Goal: Navigation & Orientation: Understand site structure

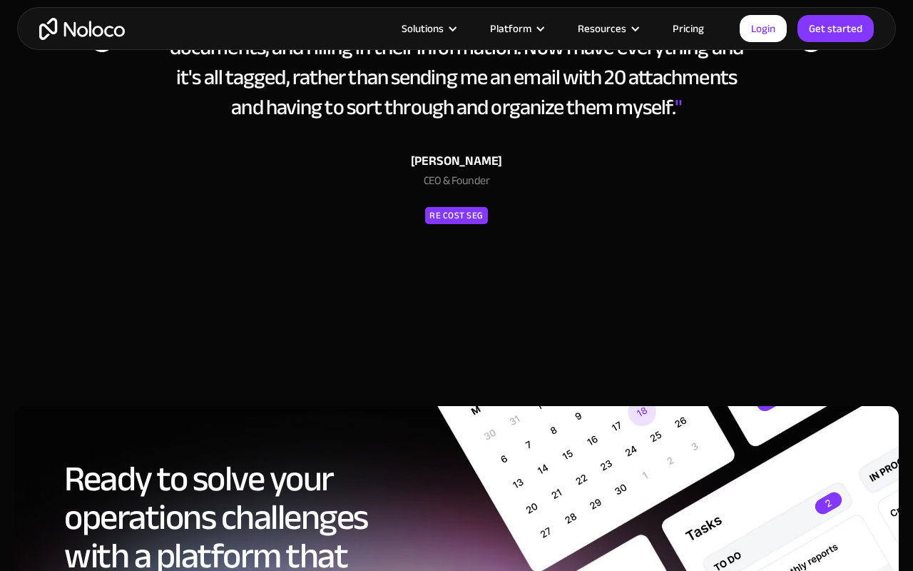
scroll to position [7060, 0]
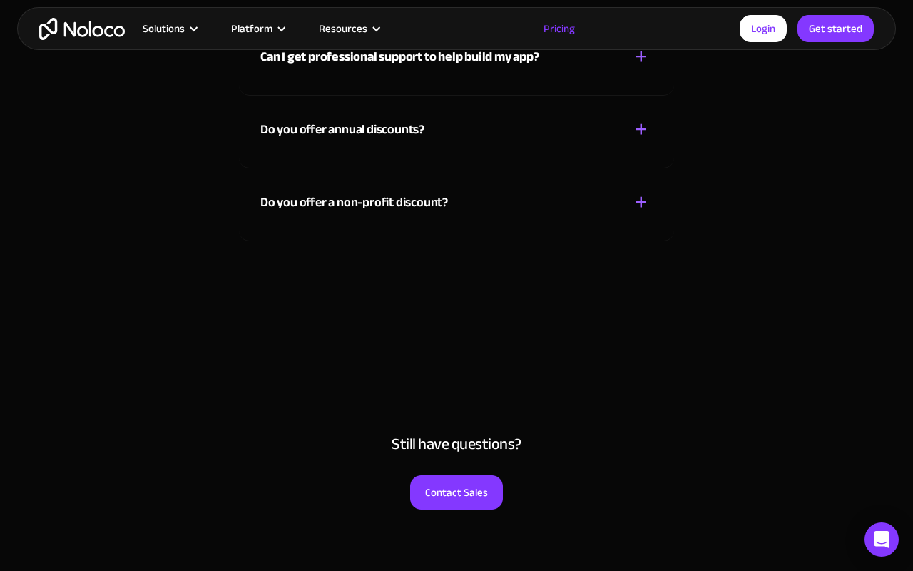
scroll to position [7132, 0]
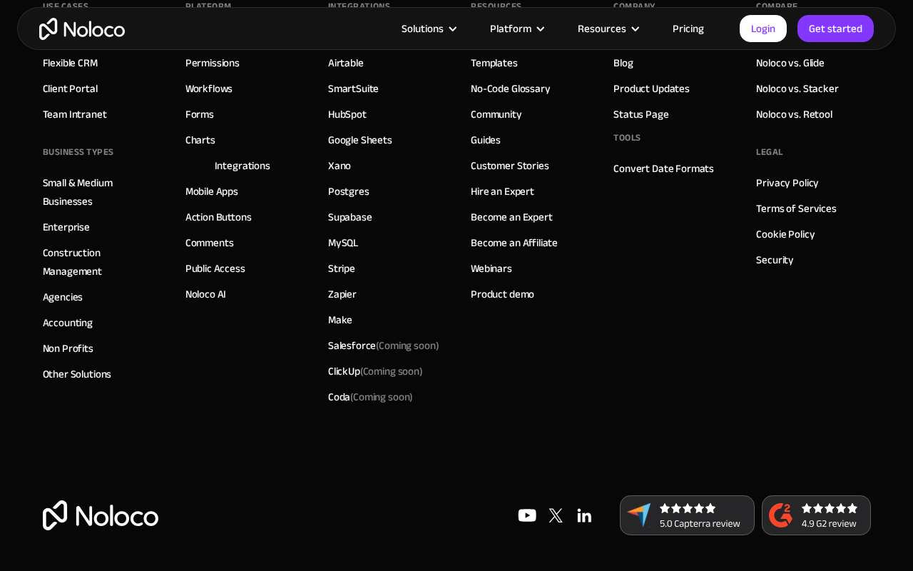
scroll to position [2735, 0]
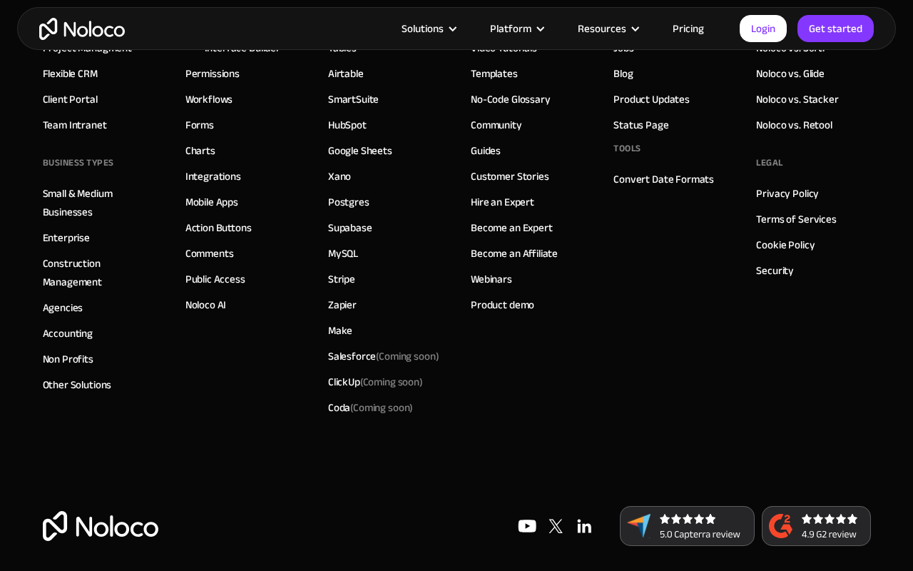
scroll to position [5288, 0]
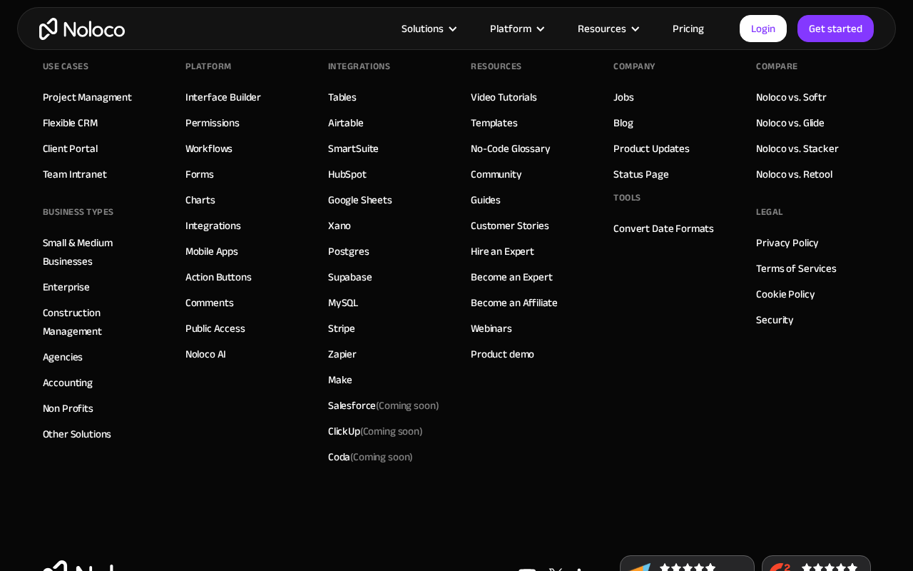
scroll to position [5195, 0]
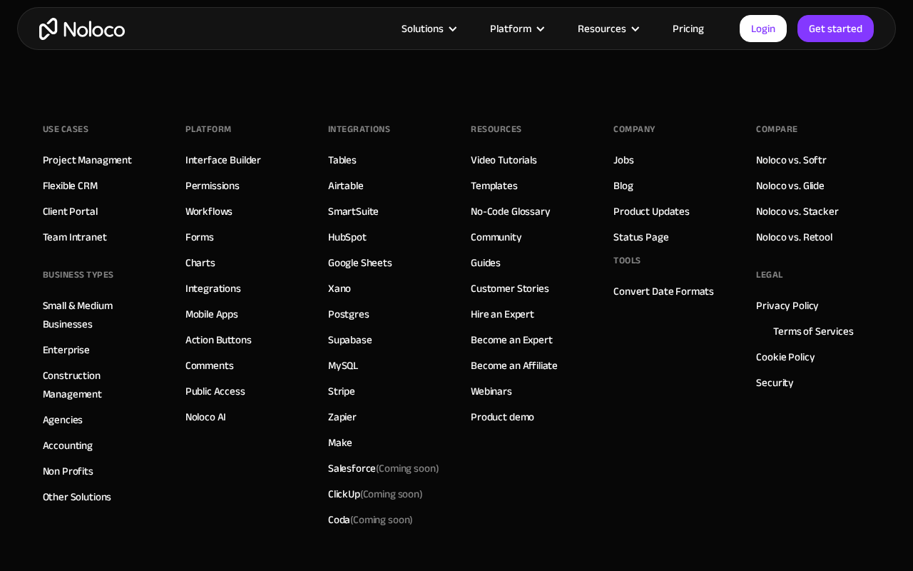
scroll to position [3797, 0]
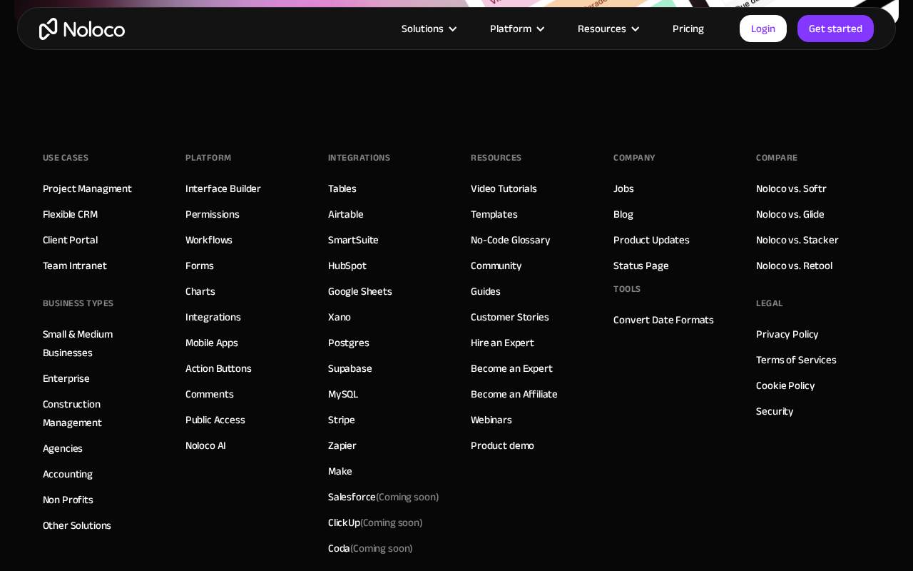
scroll to position [4715, 0]
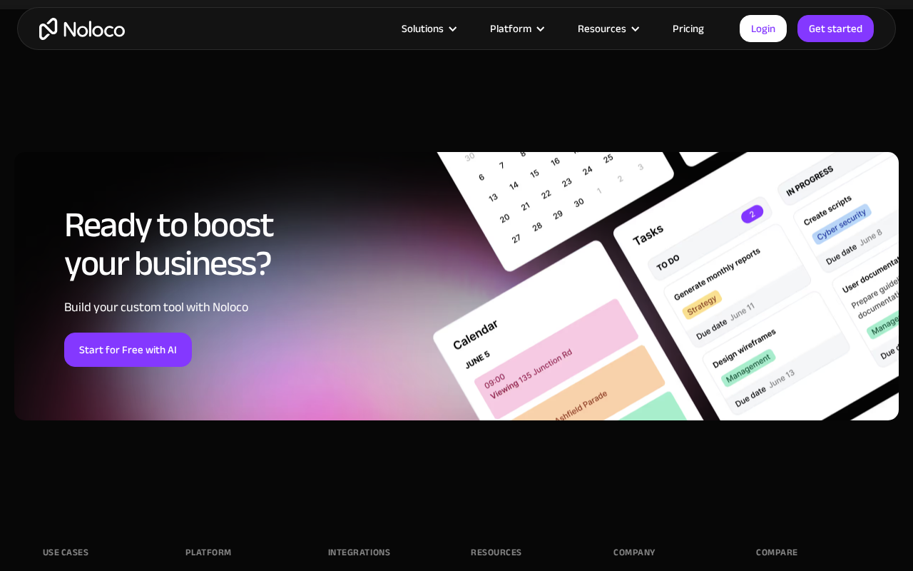
scroll to position [7132, 0]
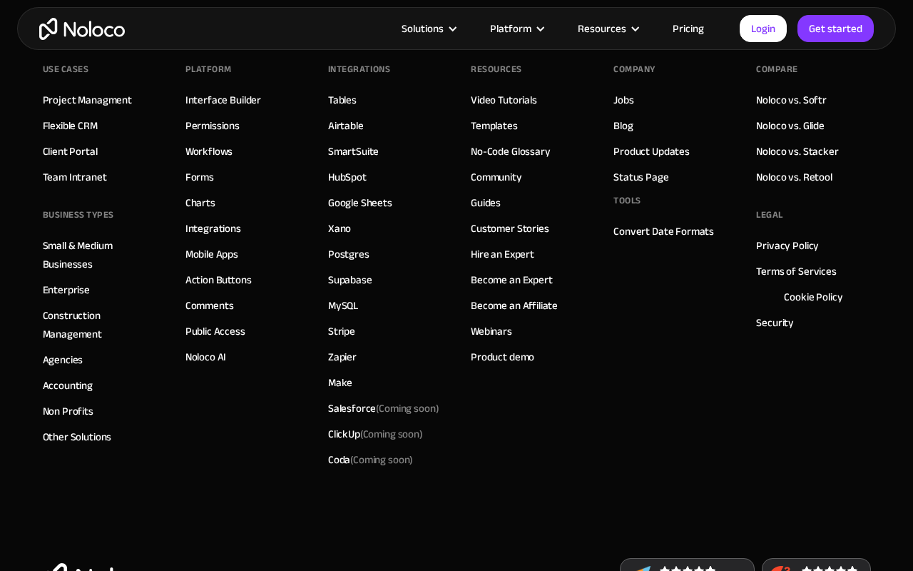
scroll to position [1489, 0]
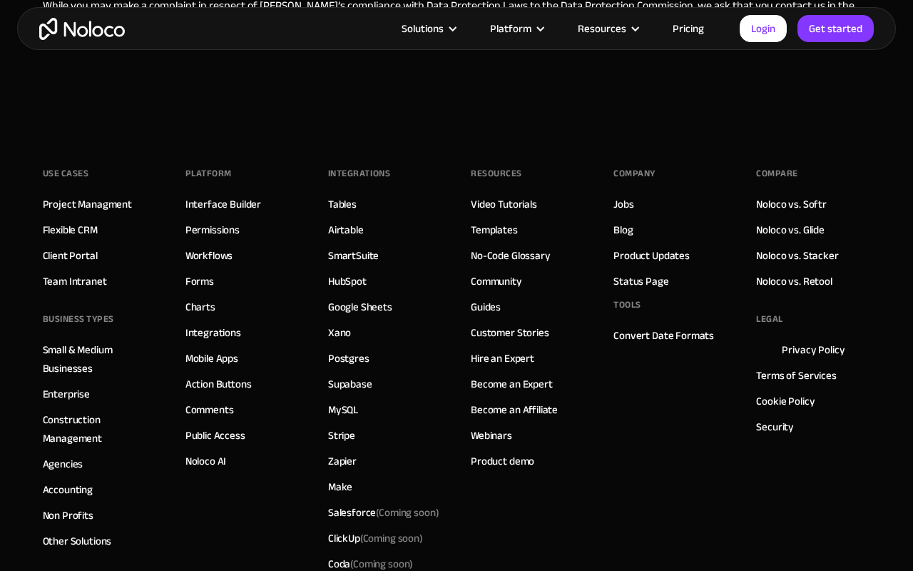
scroll to position [3002, 0]
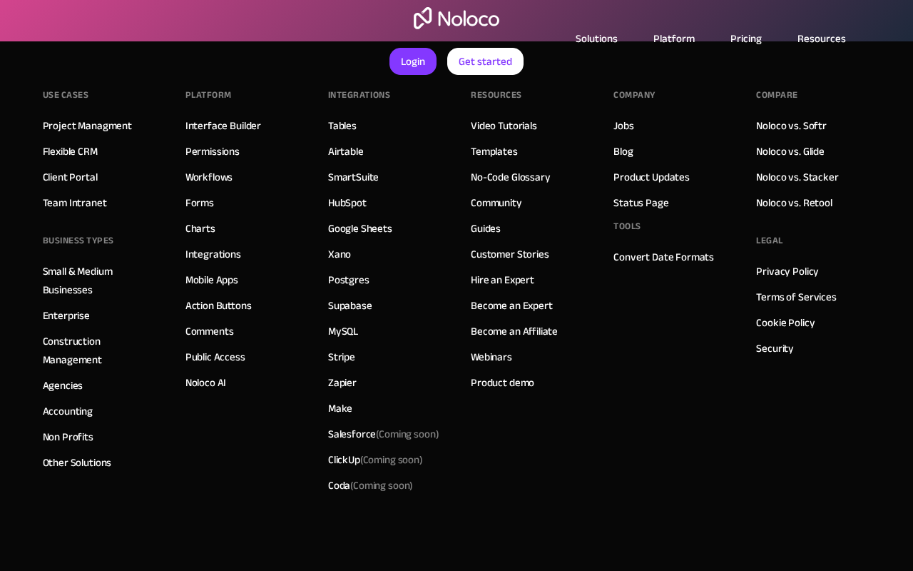
scroll to position [659, 0]
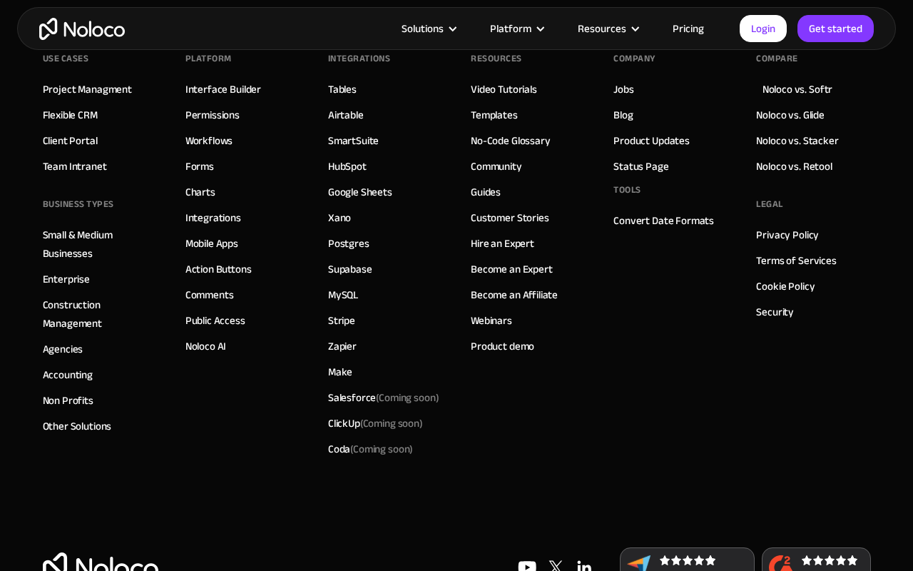
scroll to position [4402, 0]
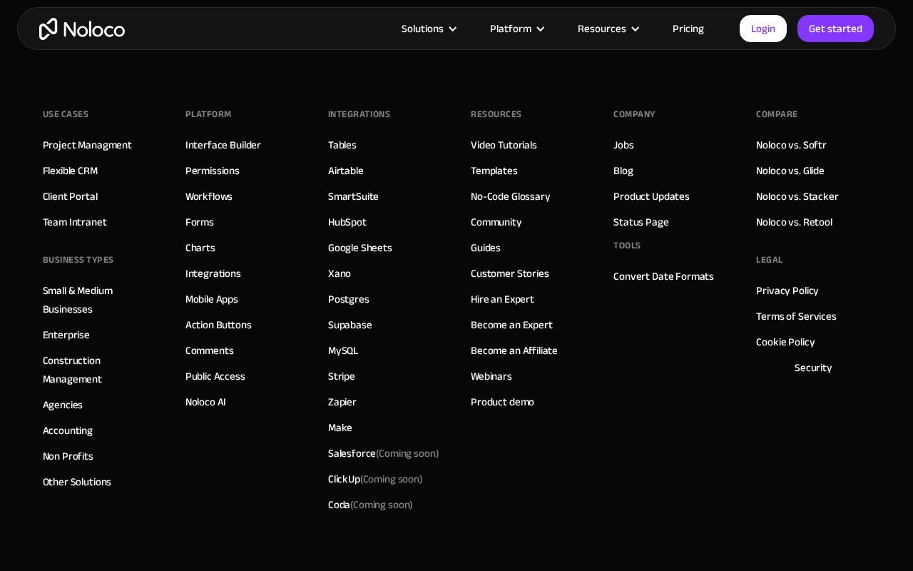
scroll to position [1355, 0]
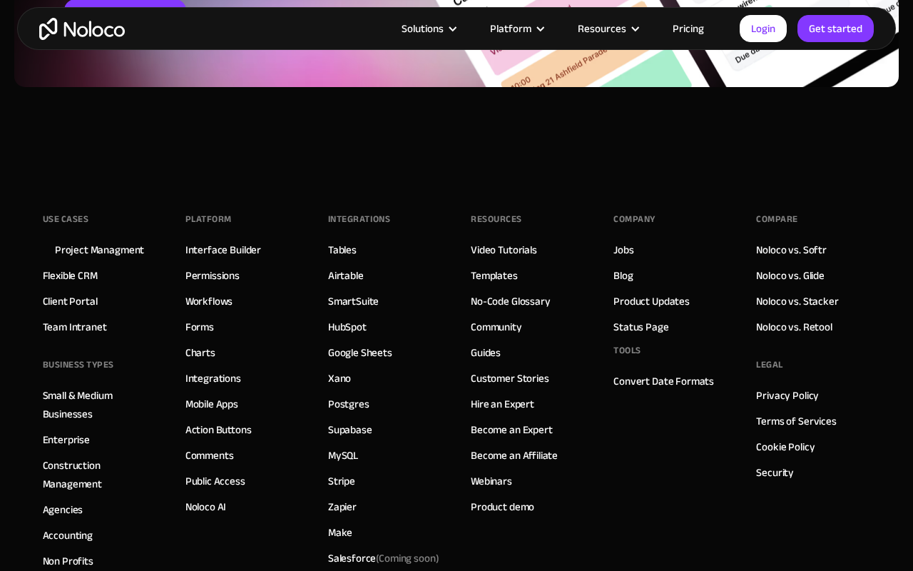
scroll to position [6989, 0]
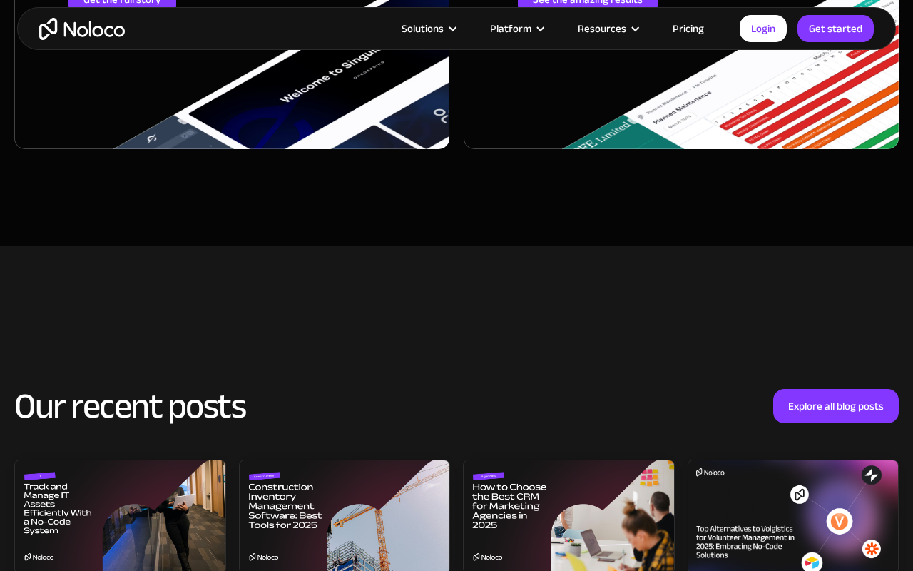
scroll to position [5848, 0]
